Goal: Information Seeking & Learning: Learn about a topic

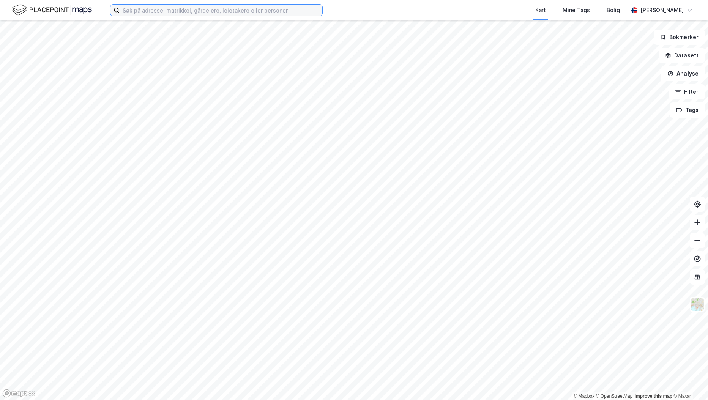
click at [259, 8] on input at bounding box center [221, 10] width 203 height 11
click at [697, 306] on img at bounding box center [697, 304] width 14 height 14
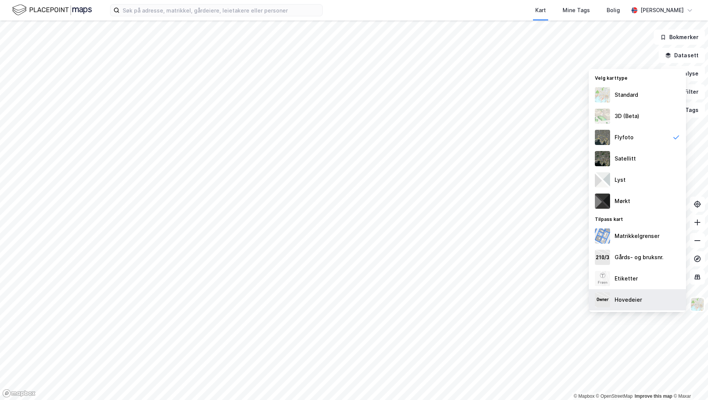
click at [625, 295] on div "Hovedeier" at bounding box center [637, 299] width 97 height 21
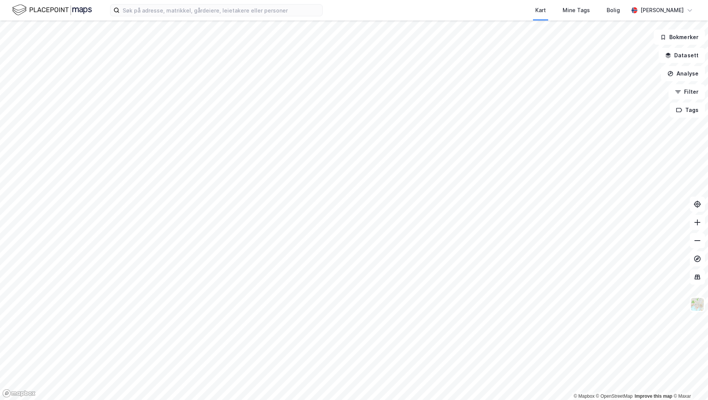
click at [708, 130] on html "Kart Mine Tags Bolig [PERSON_NAME] © Mapbox © OpenStreetMap Improve this map © …" at bounding box center [354, 200] width 708 height 400
click at [684, 58] on button "Datasett" at bounding box center [682, 55] width 46 height 15
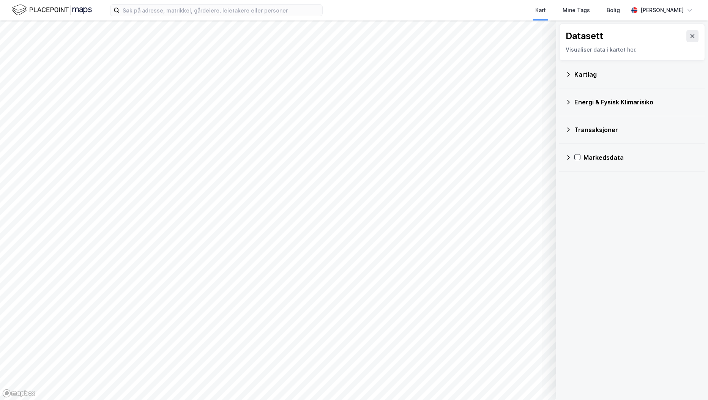
click at [691, 33] on button at bounding box center [692, 36] width 12 height 12
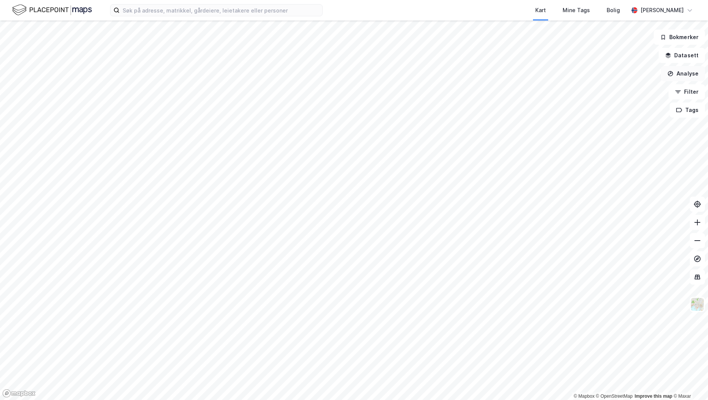
click at [683, 75] on button "Analyse" at bounding box center [683, 73] width 44 height 15
click at [612, 77] on div "Mål avstand" at bounding box center [617, 74] width 66 height 6
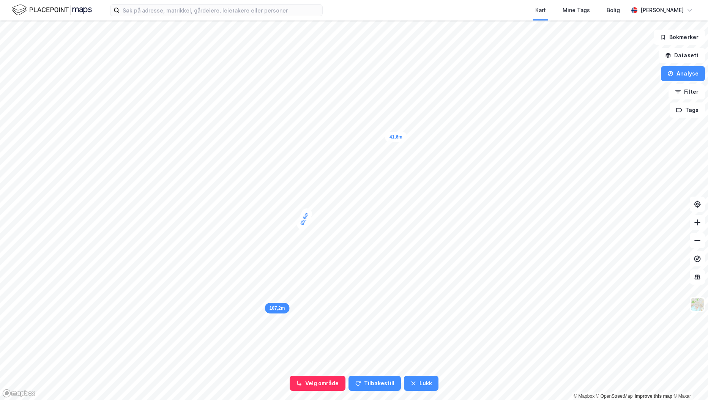
click at [268, 303] on div "107,2m" at bounding box center [277, 308] width 25 height 11
click at [678, 74] on button "Analyse" at bounding box center [683, 73] width 44 height 15
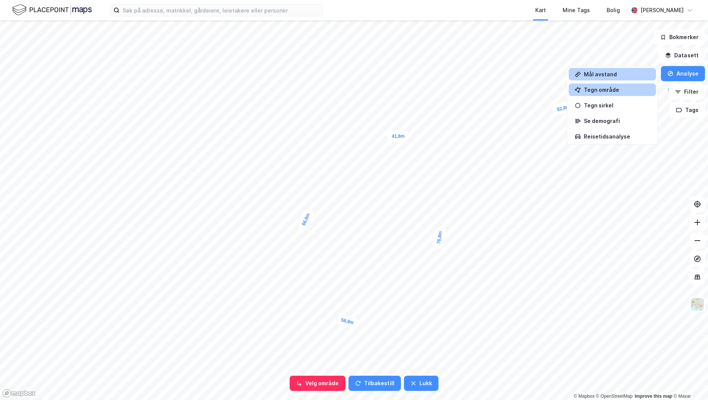
click at [618, 86] on div "Tegn område" at bounding box center [612, 90] width 87 height 13
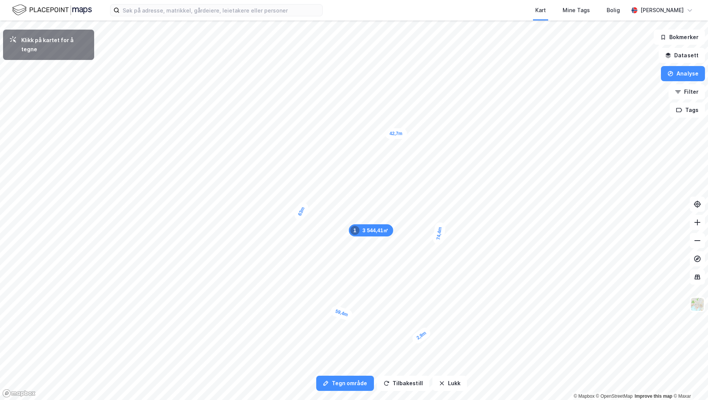
click at [423, 334] on div "2,9m" at bounding box center [421, 336] width 22 height 20
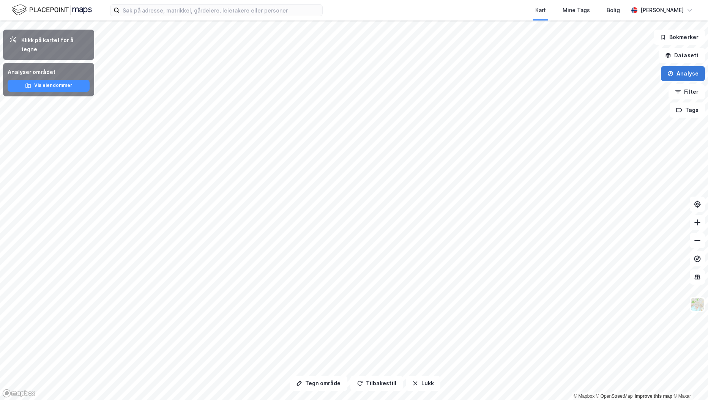
click at [688, 79] on button "Analyse" at bounding box center [683, 73] width 44 height 15
click at [615, 88] on div "Tegn område" at bounding box center [617, 90] width 66 height 6
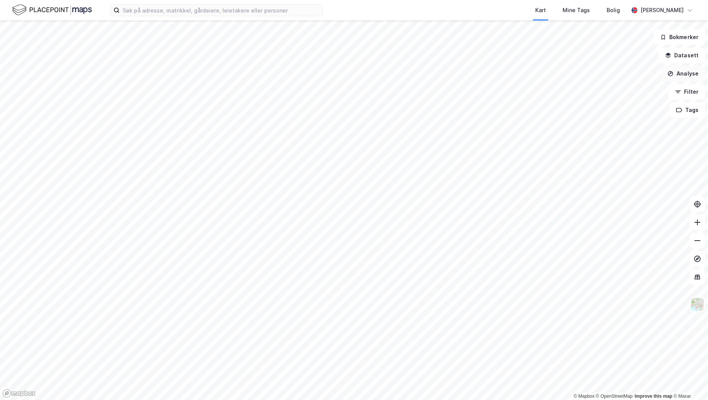
click at [675, 76] on button "Analyse" at bounding box center [683, 73] width 44 height 15
click at [603, 90] on div "Tegn område" at bounding box center [617, 90] width 66 height 6
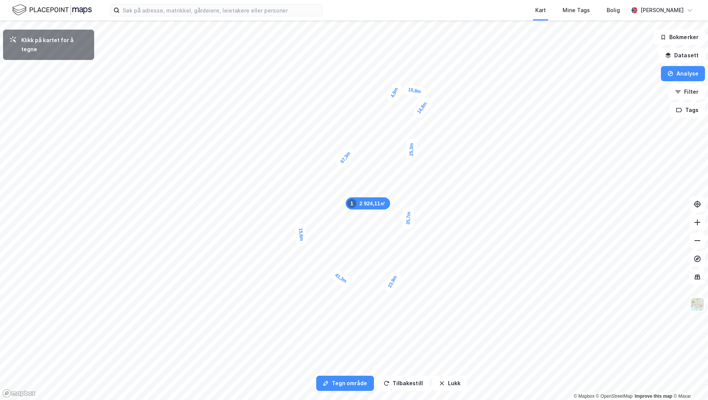
click at [397, 88] on div "4,9m" at bounding box center [394, 93] width 18 height 22
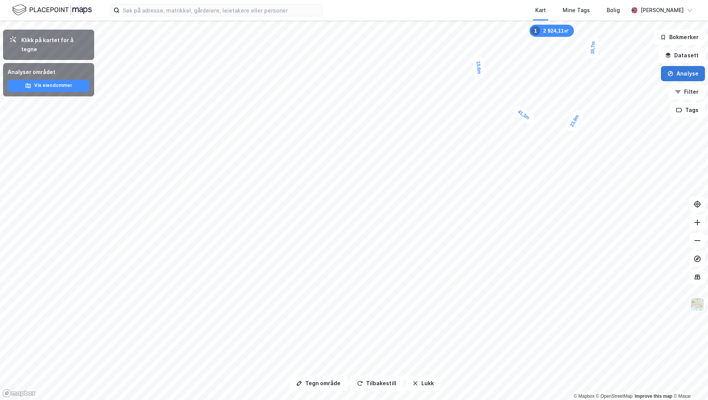
click at [676, 71] on button "Analyse" at bounding box center [683, 73] width 44 height 15
click at [584, 88] on div "Tegn område" at bounding box center [612, 90] width 87 height 13
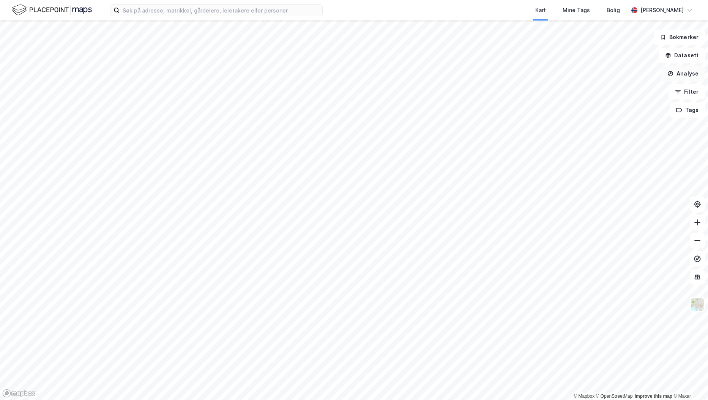
click at [702, 71] on button "Analyse" at bounding box center [683, 73] width 44 height 15
click at [596, 89] on div "Tegn område" at bounding box center [617, 90] width 66 height 6
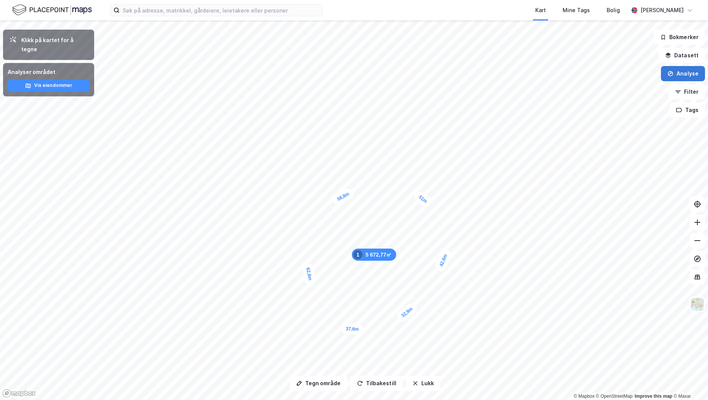
click at [676, 74] on button "Analyse" at bounding box center [683, 73] width 44 height 15
click at [672, 76] on icon "button" at bounding box center [670, 73] width 5 height 5
click at [54, 80] on button "Vis eiendommer" at bounding box center [49, 86] width 82 height 12
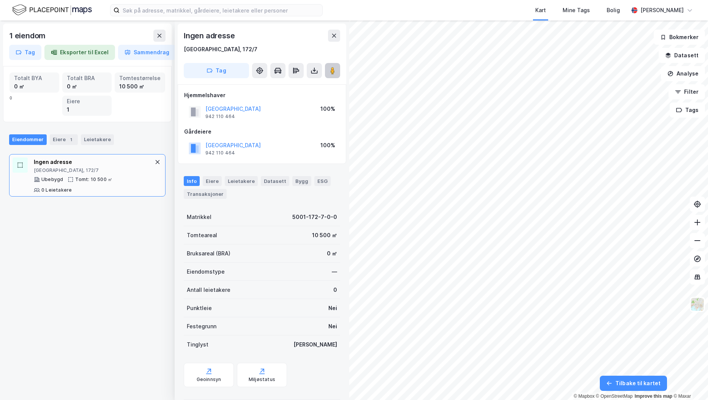
click at [332, 69] on image at bounding box center [332, 71] width 5 height 8
click at [349, 229] on div "1 eiendom Tag Eksporter til Excel Sammendrag Totalt BYA 0 ㎡ Totalt BRA 0 ㎡ Tomt…" at bounding box center [354, 211] width 708 height 380
click at [708, 174] on html "Kart Mine Tags Bolig [PERSON_NAME] 1 eiendom Tag Eksporter til Excel Sammendrag…" at bounding box center [354, 200] width 708 height 400
click at [677, 79] on button "Analyse" at bounding box center [683, 73] width 44 height 15
click at [689, 95] on button "Filter" at bounding box center [687, 91] width 36 height 15
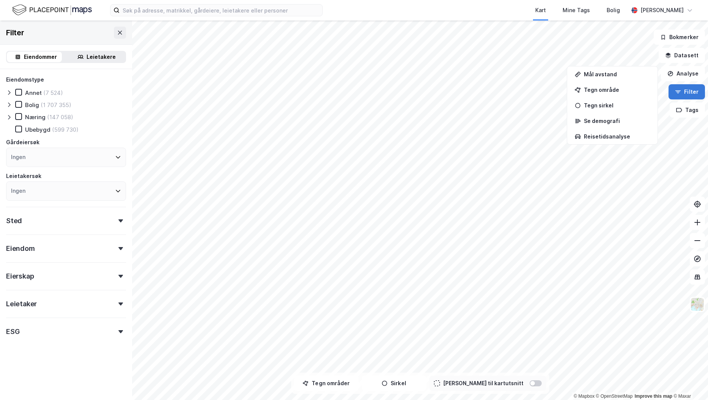
click at [694, 89] on button "Filter" at bounding box center [687, 91] width 36 height 15
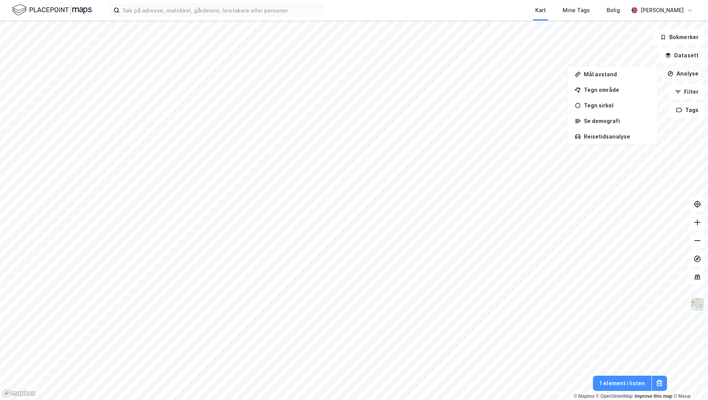
click at [684, 68] on button "Analyse" at bounding box center [683, 73] width 44 height 15
click at [694, 88] on button "Filter" at bounding box center [687, 91] width 36 height 15
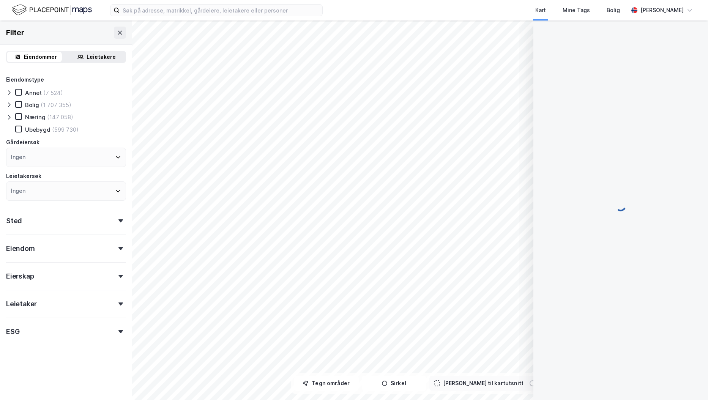
click at [684, 57] on div at bounding box center [621, 206] width 156 height 371
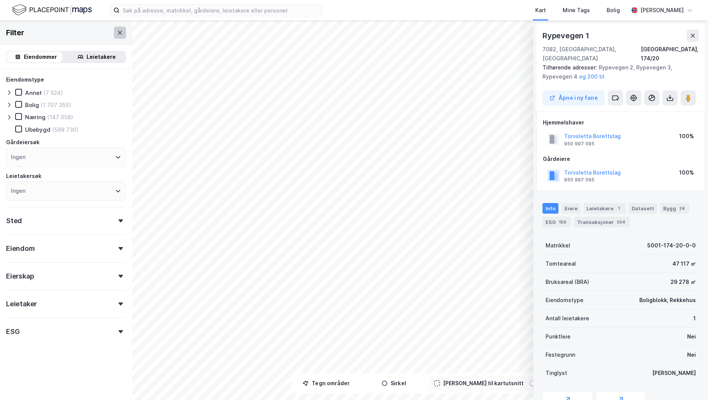
click at [114, 38] on button at bounding box center [120, 33] width 12 height 12
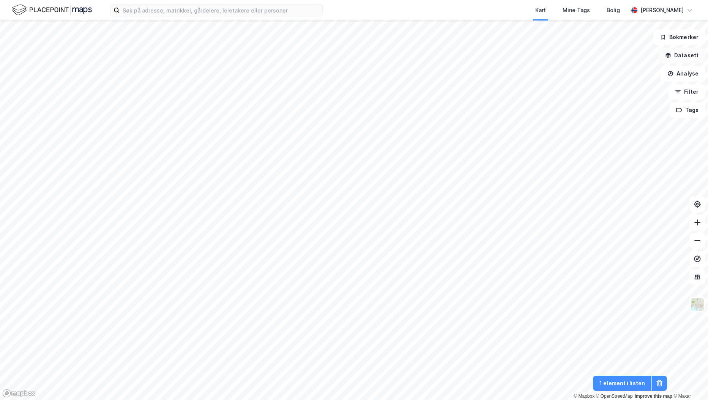
click at [681, 60] on button "Datasett" at bounding box center [682, 55] width 46 height 15
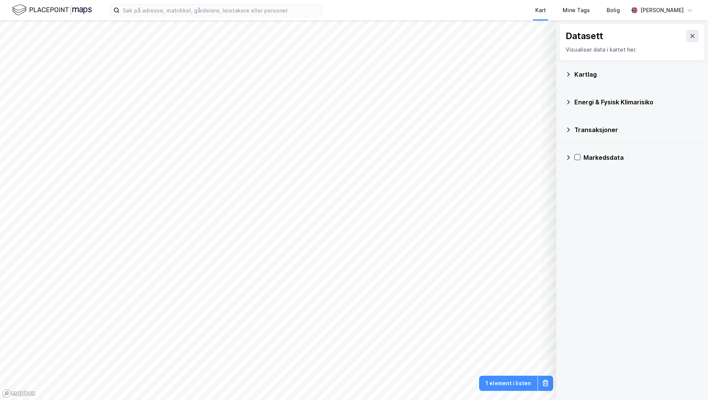
click at [601, 76] on div "Kartlag" at bounding box center [636, 74] width 125 height 9
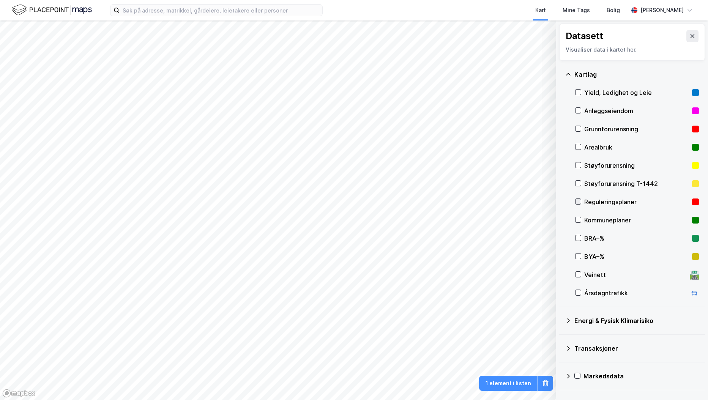
click at [576, 202] on icon at bounding box center [578, 201] width 5 height 5
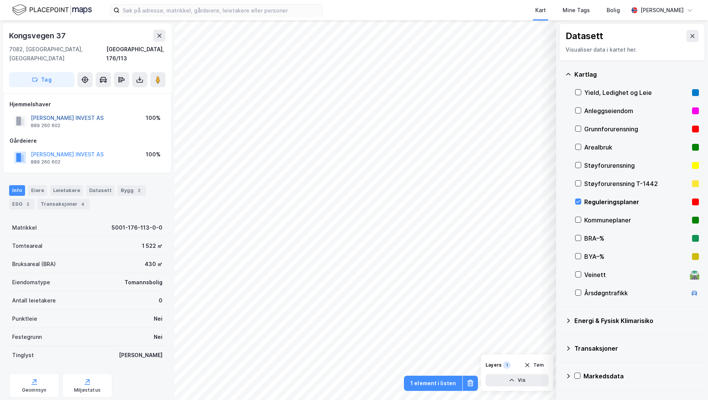
click at [0, 0] on button "[PERSON_NAME] INVEST AS" at bounding box center [0, 0] width 0 height 0
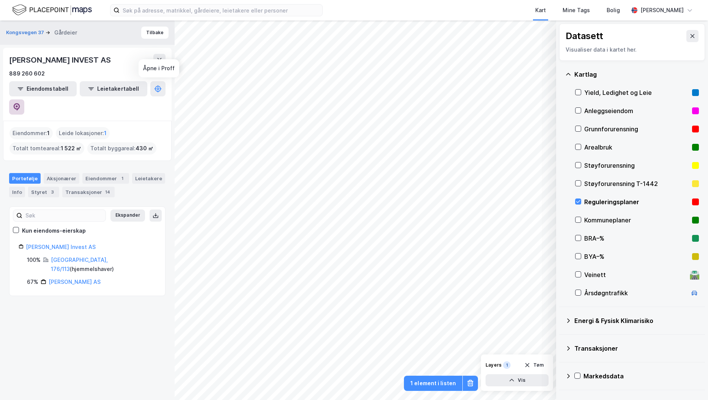
click at [20, 103] on icon at bounding box center [17, 107] width 6 height 8
click at [689, 36] on icon at bounding box center [692, 36] width 6 height 6
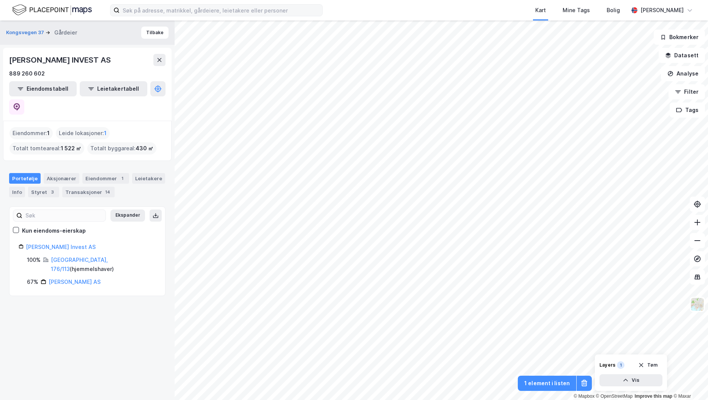
drag, startPoint x: 147, startPoint y: 4, endPoint x: 148, endPoint y: 8, distance: 4.2
click at [147, 5] on label at bounding box center [216, 10] width 213 height 12
click at [148, 8] on input at bounding box center [221, 10] width 203 height 11
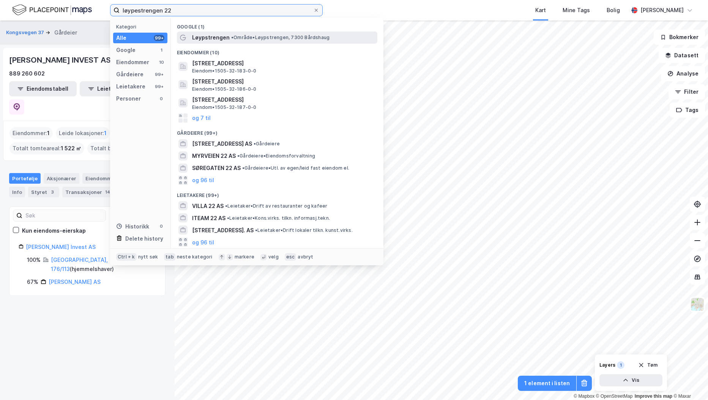
type input "løypestrengen 22"
click at [225, 35] on span "Løypstrengen" at bounding box center [211, 37] width 38 height 9
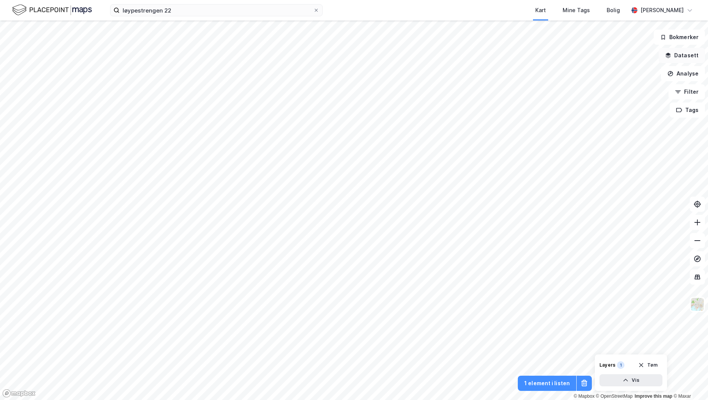
click at [686, 57] on button "Datasett" at bounding box center [682, 55] width 46 height 15
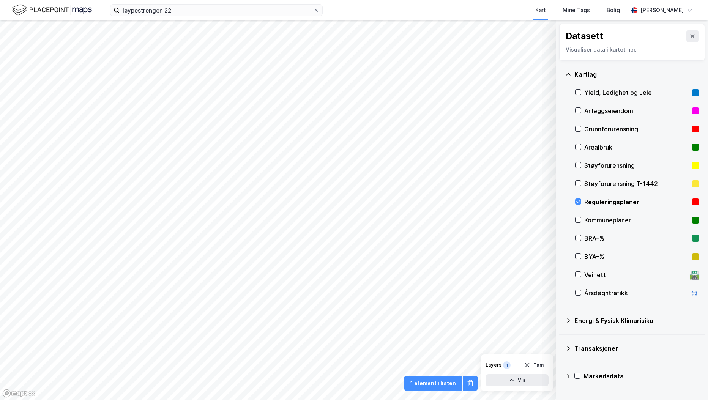
click at [585, 202] on div "Reguleringsplaner" at bounding box center [636, 201] width 105 height 9
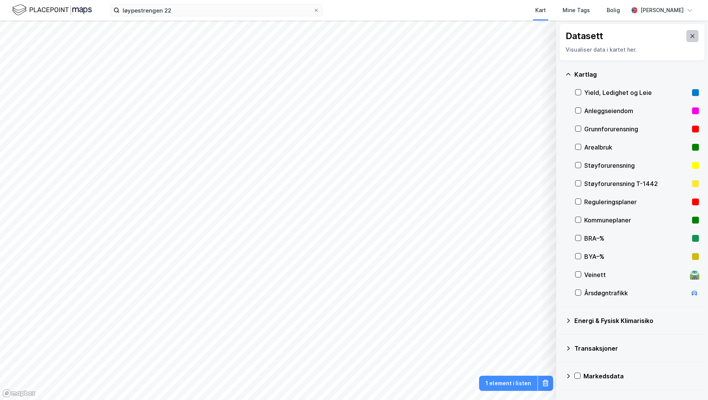
click at [689, 38] on icon at bounding box center [692, 36] width 6 height 6
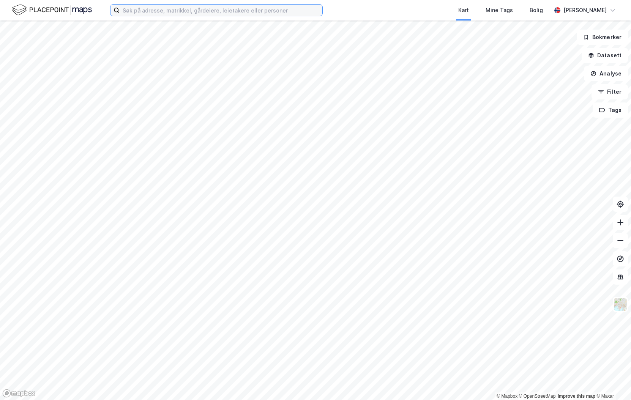
click at [213, 15] on input at bounding box center [221, 10] width 203 height 11
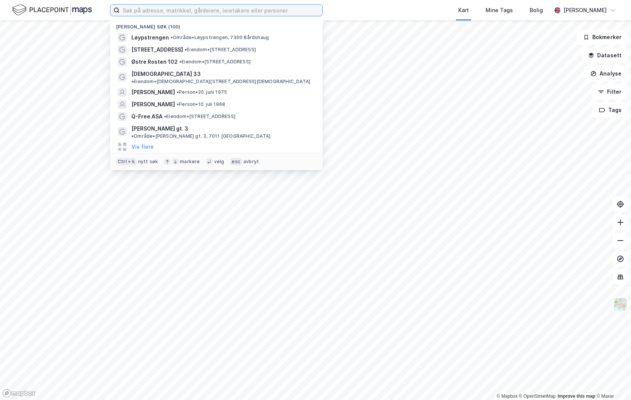
click at [216, 13] on input at bounding box center [221, 10] width 203 height 11
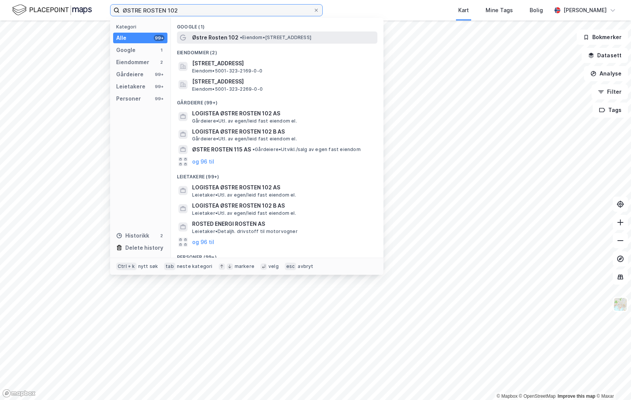
type input "ØSTRE ROSTEN 102"
click at [265, 35] on span "• Eiendom • Østre Rosten 102, 7075 Tiller" at bounding box center [275, 38] width 71 height 6
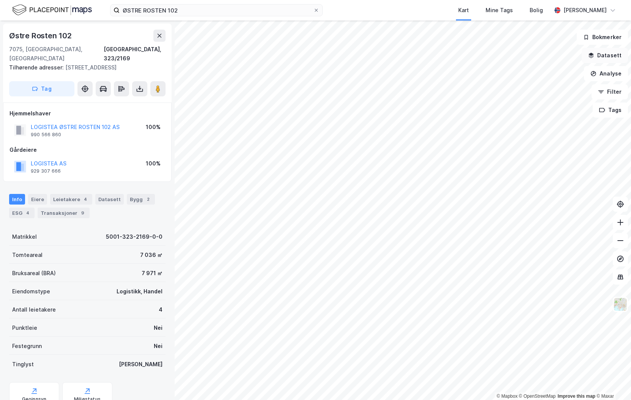
click at [601, 55] on button "Datasett" at bounding box center [605, 55] width 46 height 15
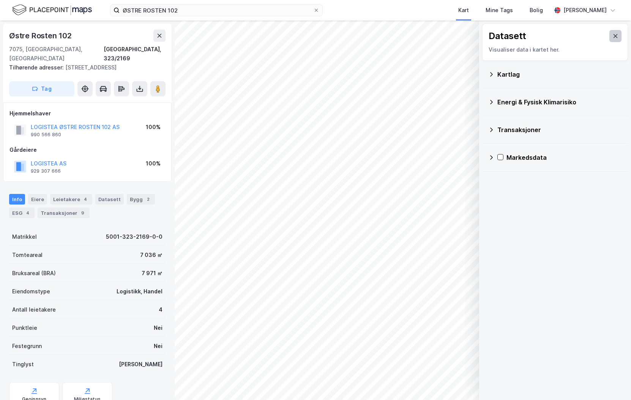
click at [613, 37] on icon at bounding box center [615, 36] width 4 height 4
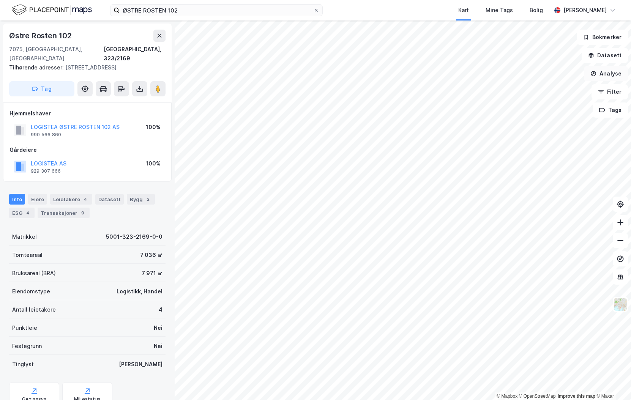
click at [612, 68] on button "Analyse" at bounding box center [606, 73] width 44 height 15
click at [541, 88] on div "Tegn område" at bounding box center [540, 90] width 66 height 6
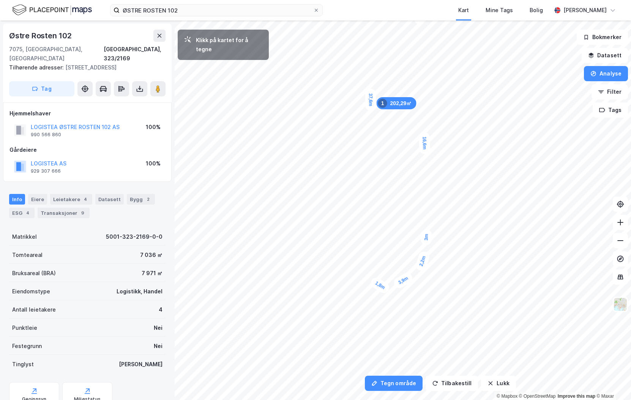
click at [372, 281] on div "1,8m" at bounding box center [380, 285] width 22 height 19
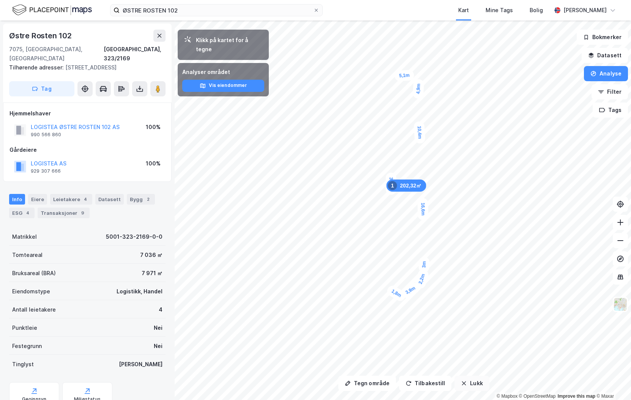
click at [466, 386] on button "Lukk" at bounding box center [471, 383] width 35 height 15
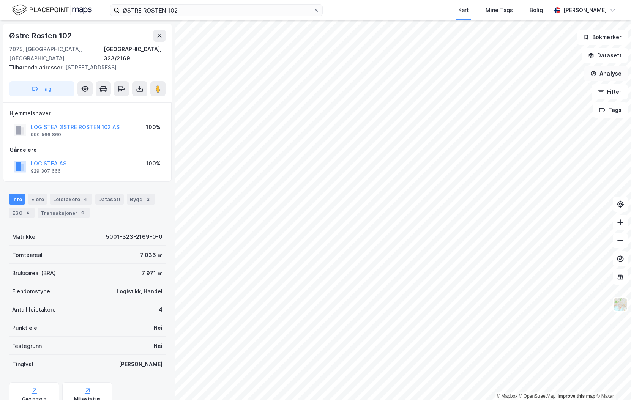
click at [602, 73] on button "Analyse" at bounding box center [606, 73] width 44 height 15
click at [533, 73] on div "Mål avstand" at bounding box center [540, 74] width 66 height 6
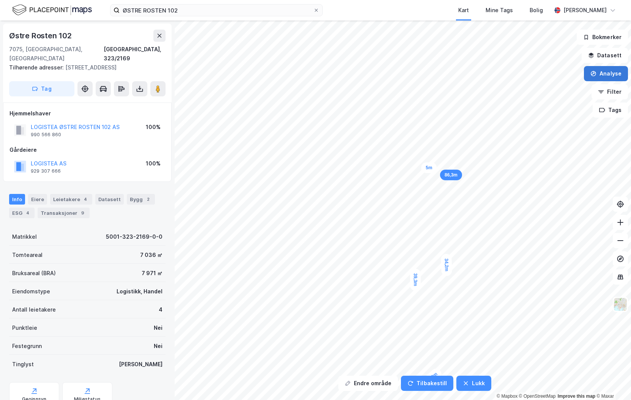
click at [592, 79] on button "Analyse" at bounding box center [606, 73] width 44 height 15
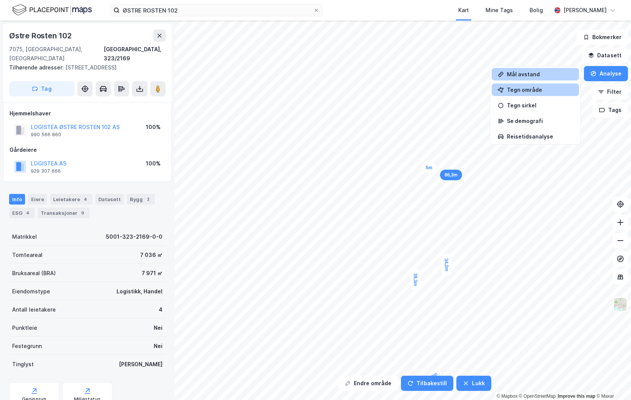
click at [541, 92] on div "Tegn område" at bounding box center [540, 90] width 66 height 6
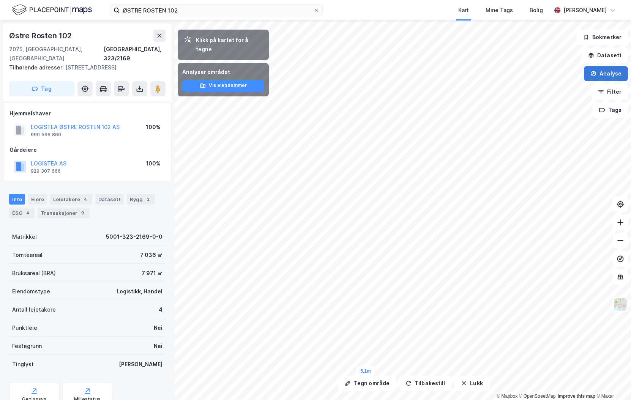
click at [611, 71] on button "Analyse" at bounding box center [606, 73] width 44 height 15
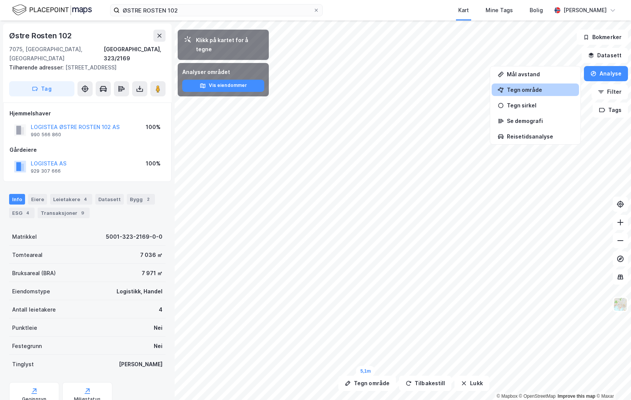
click at [533, 90] on div "Tegn område" at bounding box center [540, 90] width 66 height 6
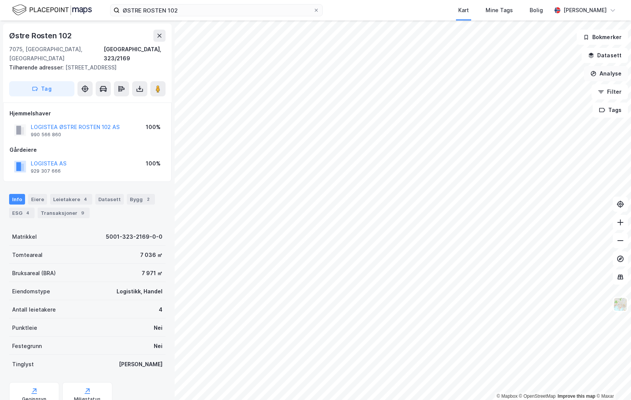
click at [594, 74] on icon "button" at bounding box center [593, 73] width 5 height 3
click at [544, 90] on div "Tegn område" at bounding box center [540, 90] width 66 height 6
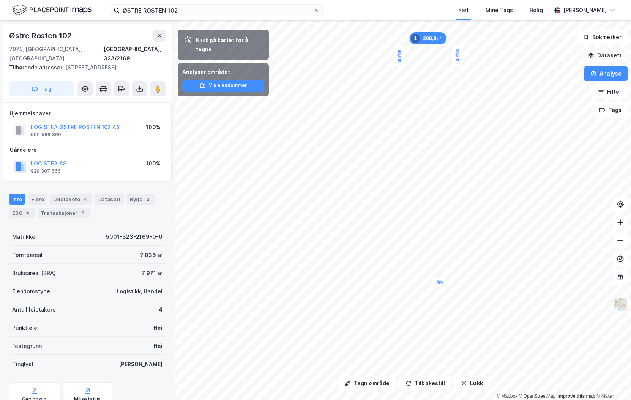
click at [601, 57] on button "Datasett" at bounding box center [605, 55] width 46 height 15
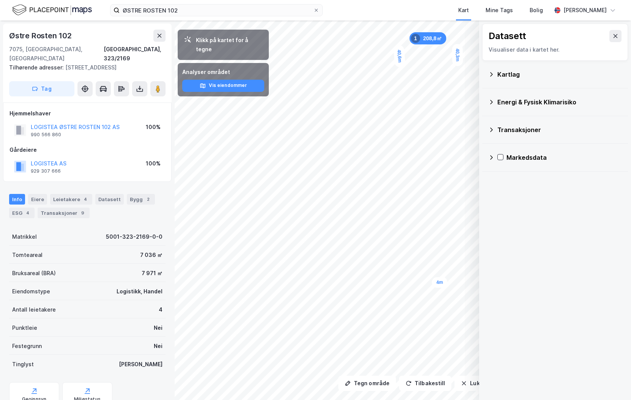
click at [612, 33] on icon at bounding box center [615, 36] width 6 height 6
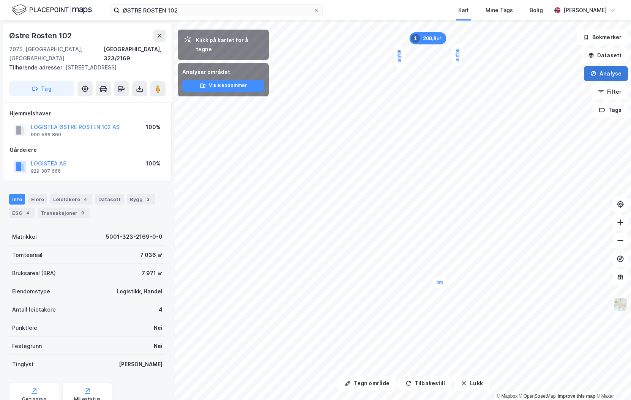
click at [609, 71] on button "Analyse" at bounding box center [606, 73] width 44 height 15
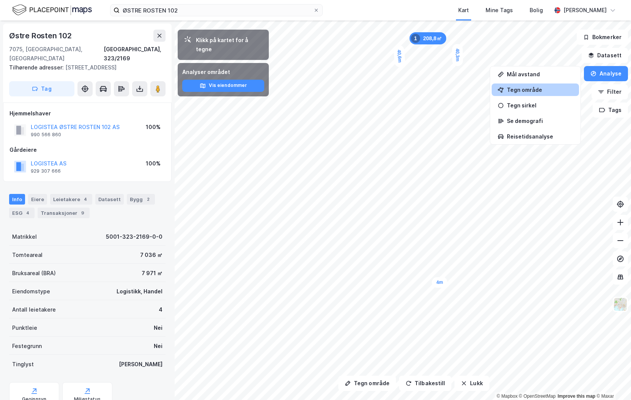
click at [555, 88] on div "Tegn område" at bounding box center [540, 90] width 66 height 6
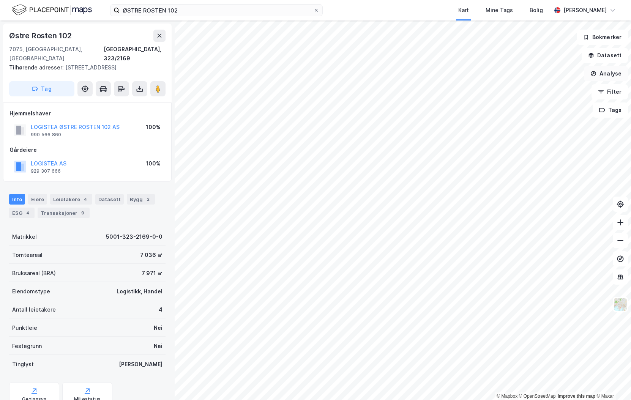
click at [593, 74] on icon "button" at bounding box center [593, 73] width 5 height 3
click at [526, 92] on div "Tegn område" at bounding box center [540, 90] width 66 height 6
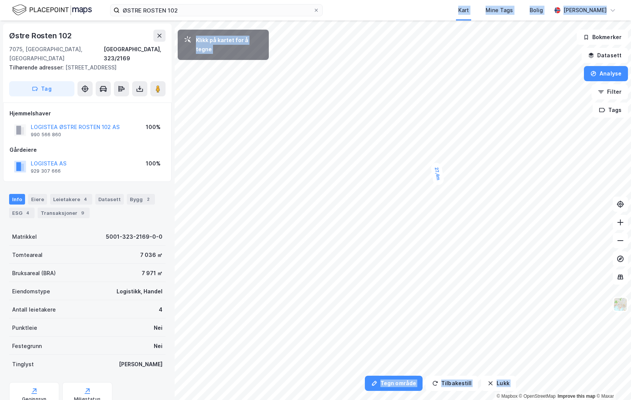
click at [416, 239] on div "ØSTRE ROSTEN 102 Kart Mine Tags Bolig Fredrik Riseth Tegn område Tilbakestill L…" at bounding box center [315, 200] width 631 height 400
click at [424, 13] on div "Kart Mine Tags Bolig" at bounding box center [455, 10] width 192 height 21
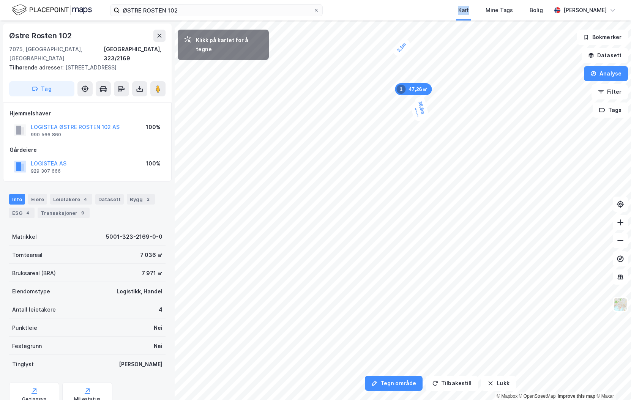
click at [424, 13] on div "Kart Mine Tags Bolig" at bounding box center [455, 10] width 192 height 21
click at [446, 381] on button "Tilbakestill" at bounding box center [452, 383] width 52 height 15
click at [448, 384] on button "Tilbakestill" at bounding box center [452, 383] width 52 height 15
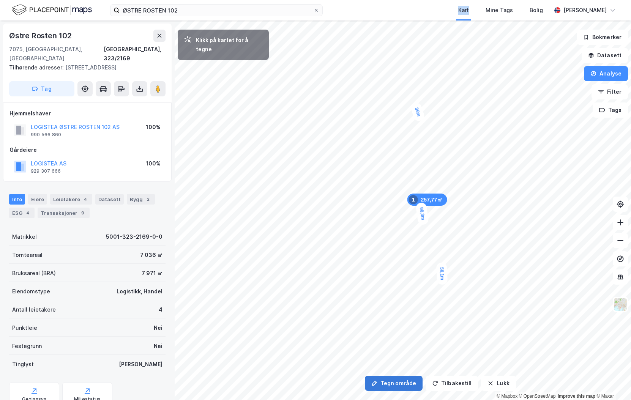
click at [404, 382] on button "Tegn område" at bounding box center [394, 383] width 58 height 15
click at [483, 382] on button "Lukk" at bounding box center [498, 383] width 35 height 15
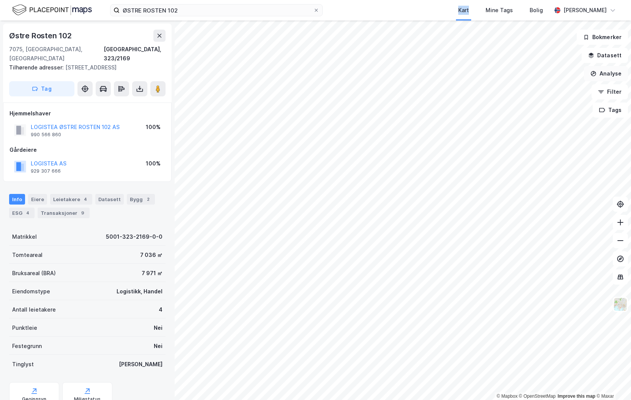
click at [603, 75] on button "Analyse" at bounding box center [606, 73] width 44 height 15
click at [526, 88] on div "Tegn område" at bounding box center [540, 90] width 66 height 6
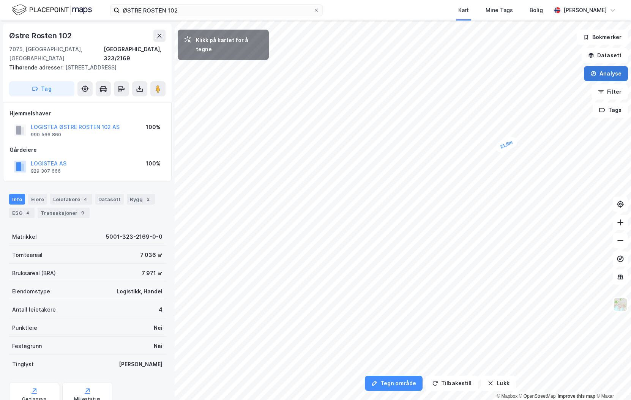
click at [603, 72] on button "Analyse" at bounding box center [606, 73] width 44 height 15
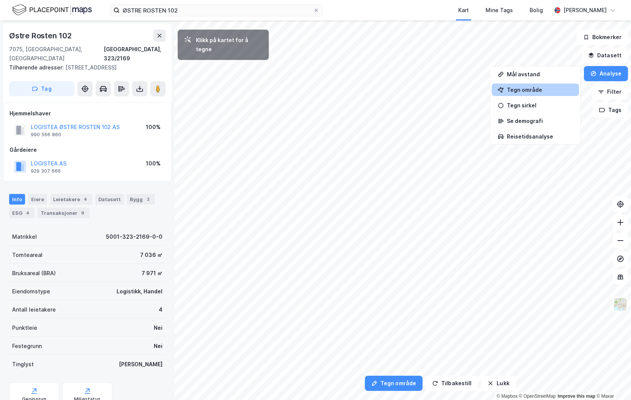
click at [544, 88] on div "Tegn område" at bounding box center [540, 90] width 66 height 6
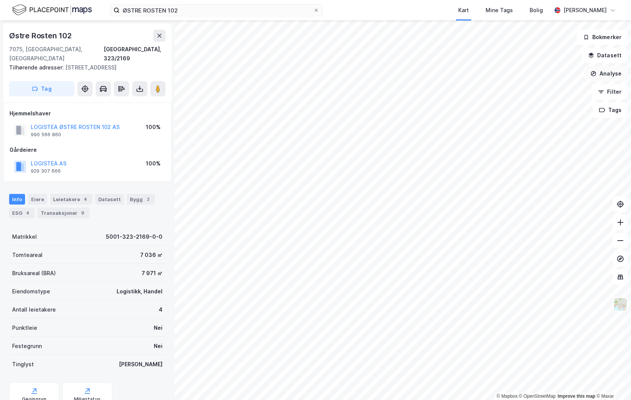
drag, startPoint x: 599, startPoint y: 78, endPoint x: 595, endPoint y: 80, distance: 4.2
click at [599, 77] on button "Analyse" at bounding box center [606, 73] width 44 height 15
click at [550, 90] on div "Tegn område" at bounding box center [540, 90] width 66 height 6
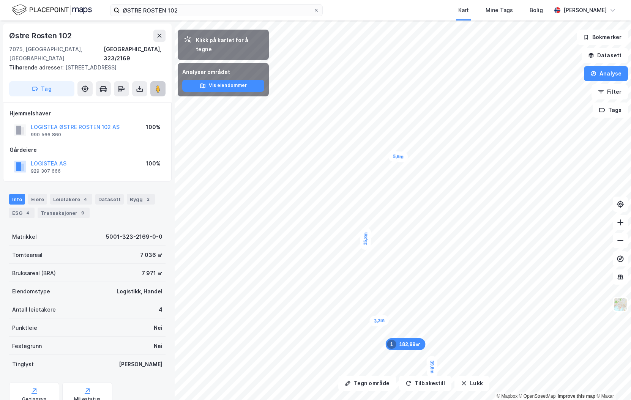
click at [160, 85] on image at bounding box center [158, 89] width 5 height 8
click at [461, 383] on icon "button" at bounding box center [464, 383] width 6 height 6
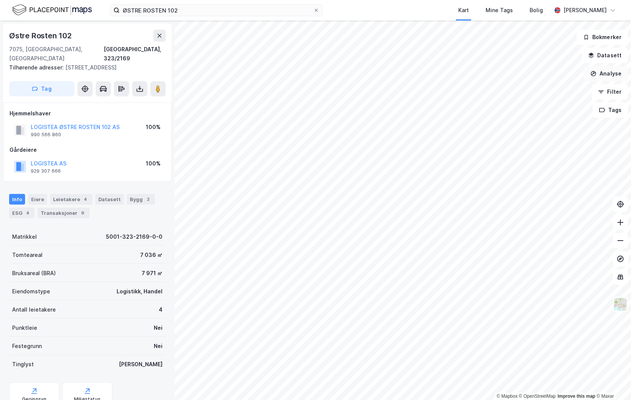
click at [607, 66] on button "Analyse" at bounding box center [606, 73] width 44 height 15
click at [523, 89] on div "Tegn område" at bounding box center [540, 90] width 66 height 6
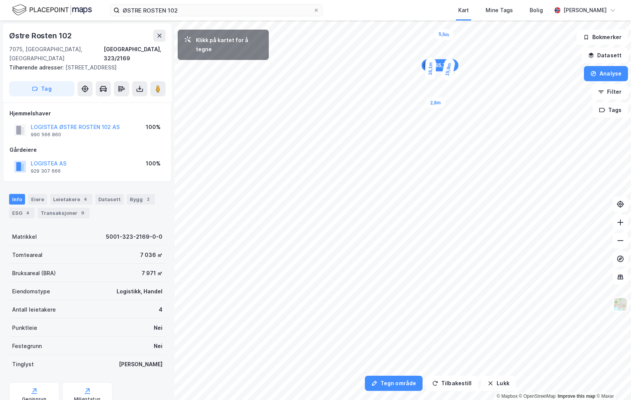
click at [441, 103] on div "2,8m" at bounding box center [436, 102] width 20 height 11
